Goal: Task Accomplishment & Management: Use online tool/utility

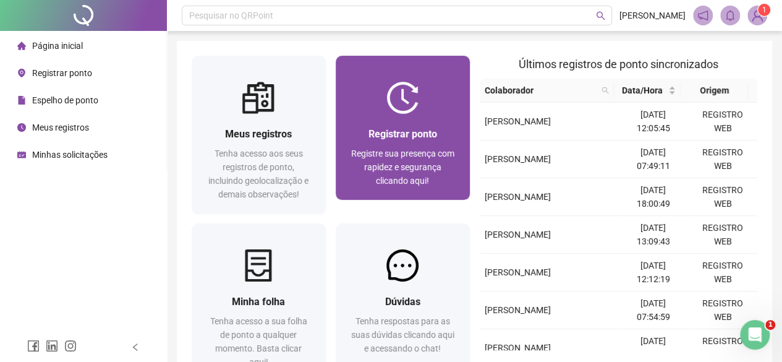
click at [396, 169] on span "Registre sua presença com rapidez e segurança clicando aqui!" at bounding box center [402, 166] width 103 height 37
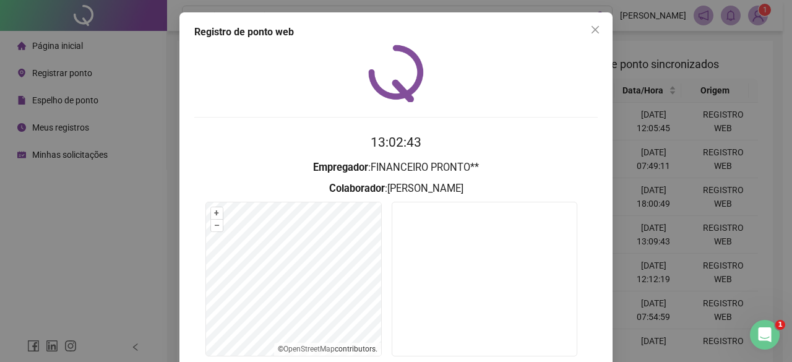
scroll to position [93, 0]
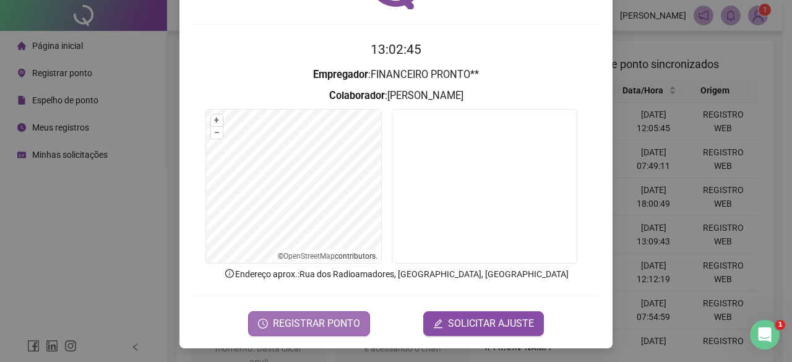
click at [317, 324] on span "REGISTRAR PONTO" at bounding box center [316, 323] width 87 height 15
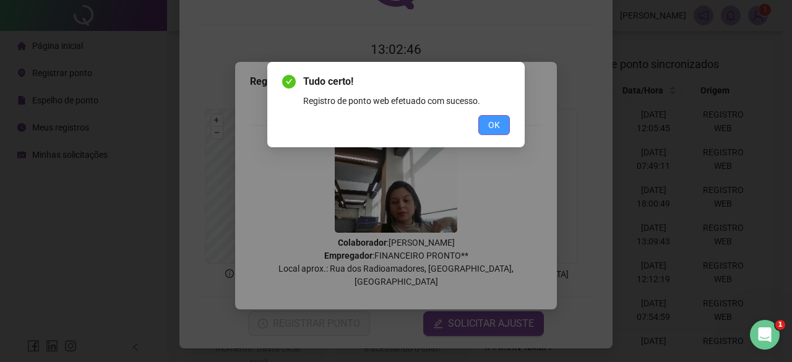
click at [505, 122] on button "OK" at bounding box center [494, 125] width 32 height 20
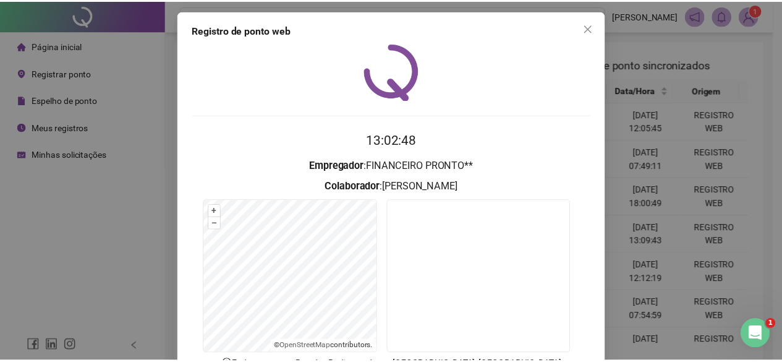
scroll to position [0, 0]
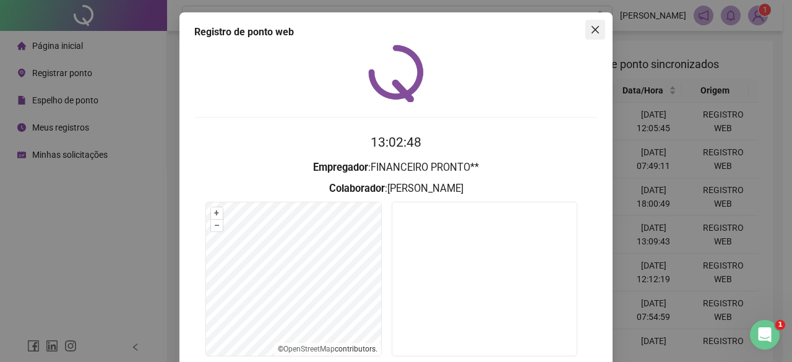
click at [587, 35] on button "Close" at bounding box center [595, 30] width 20 height 20
